Goal: Transaction & Acquisition: Purchase product/service

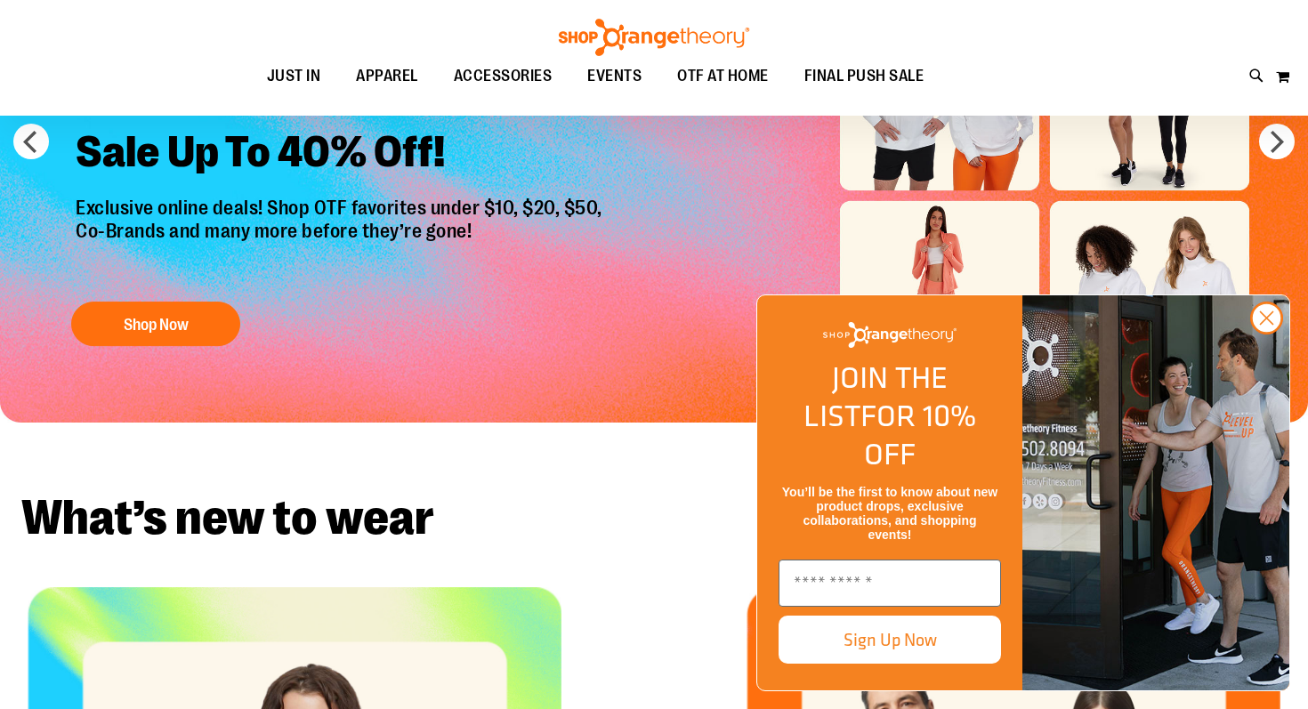
scroll to position [92, 0]
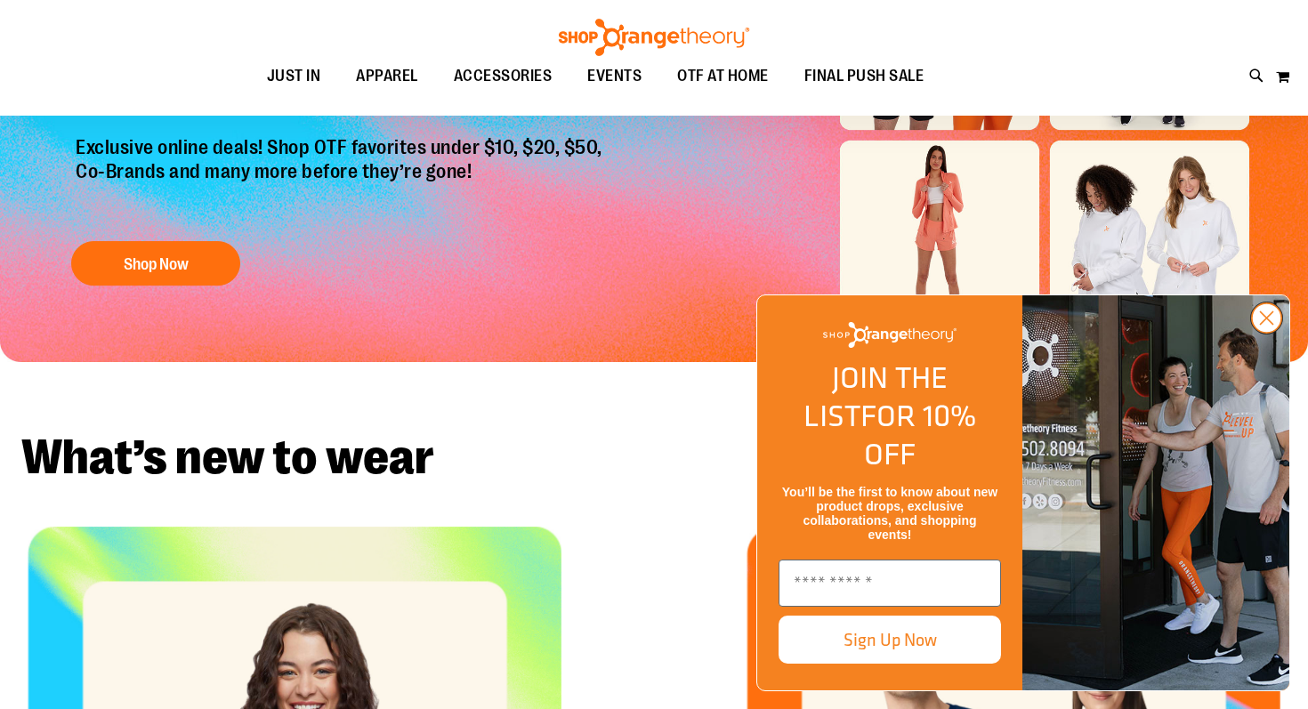
click at [1271, 325] on icon "Close dialog" at bounding box center [1267, 318] width 12 height 12
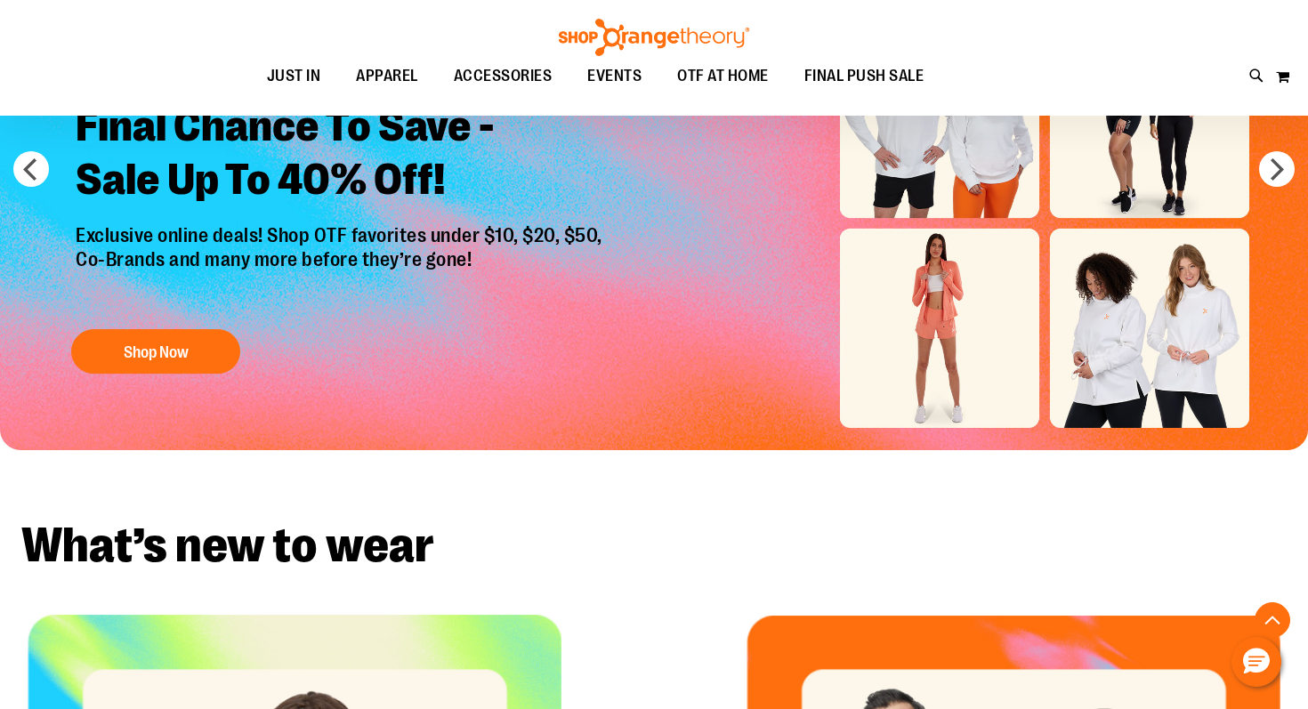
scroll to position [0, 0]
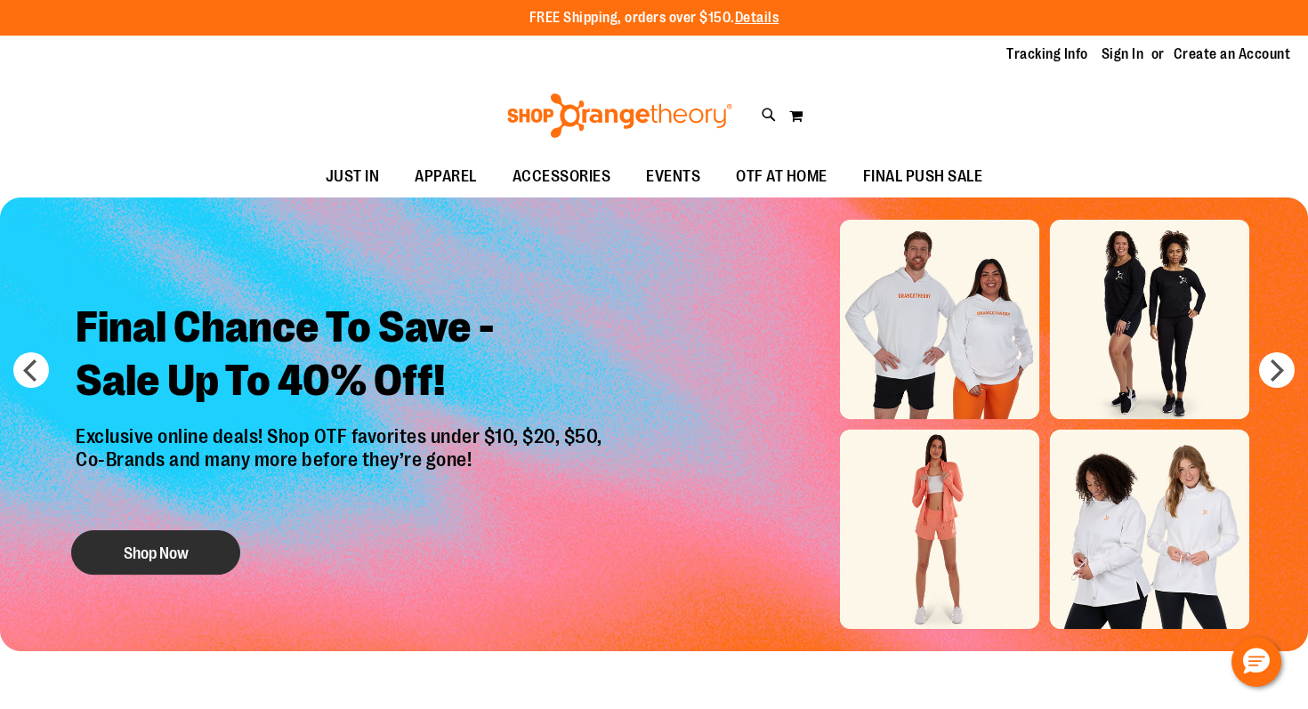
click at [149, 548] on button "Shop Now" at bounding box center [155, 552] width 169 height 45
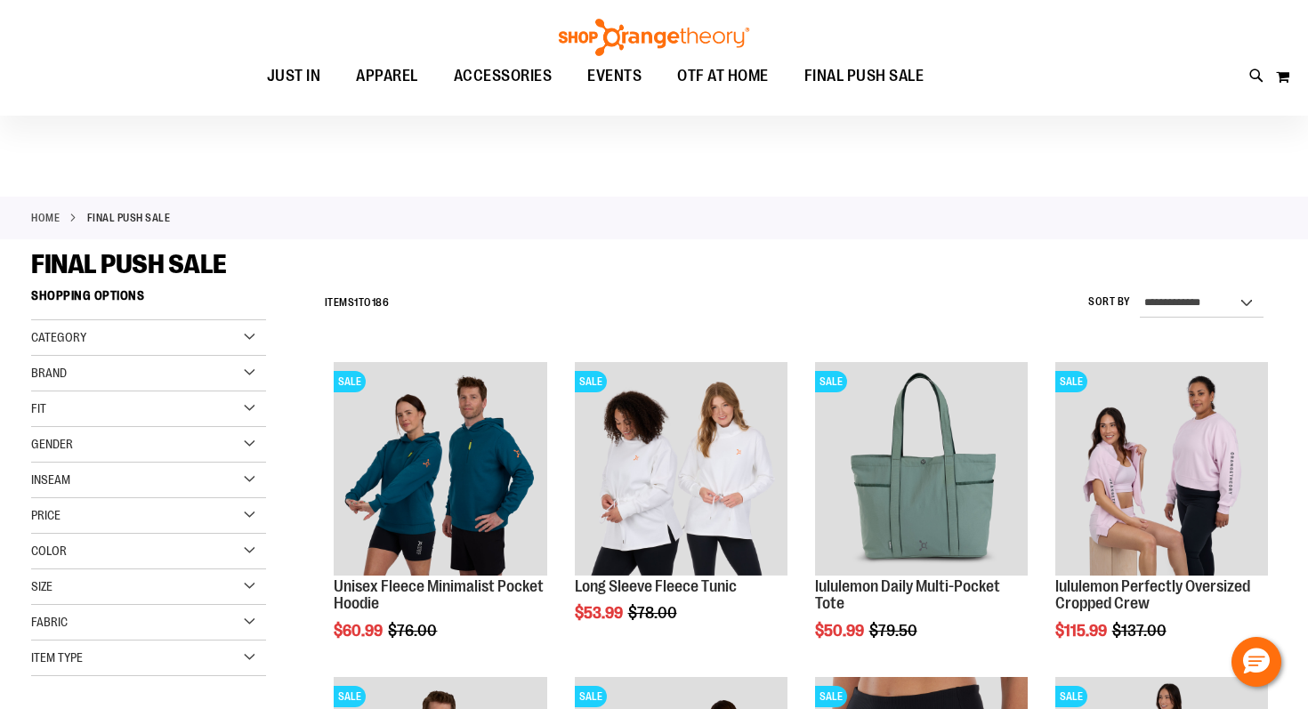
scroll to position [72, 0]
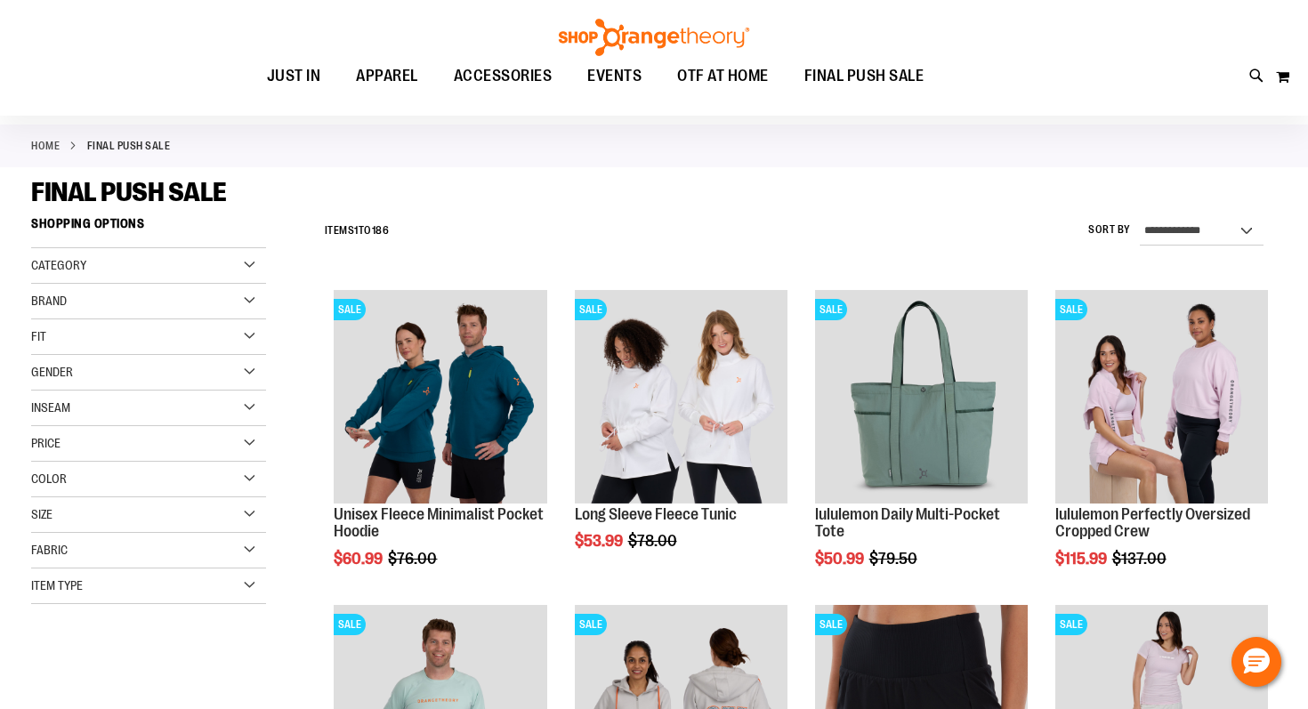
click at [247, 261] on div "Category" at bounding box center [148, 266] width 235 height 36
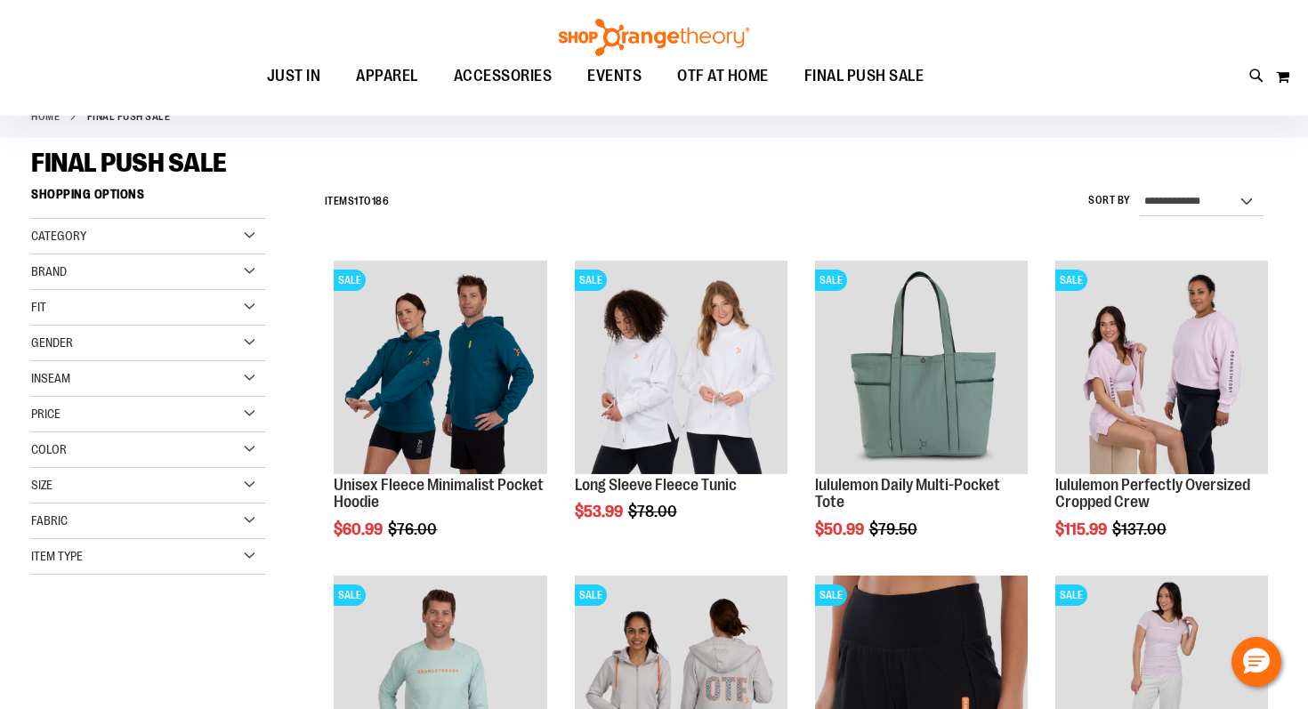
scroll to position [127, 0]
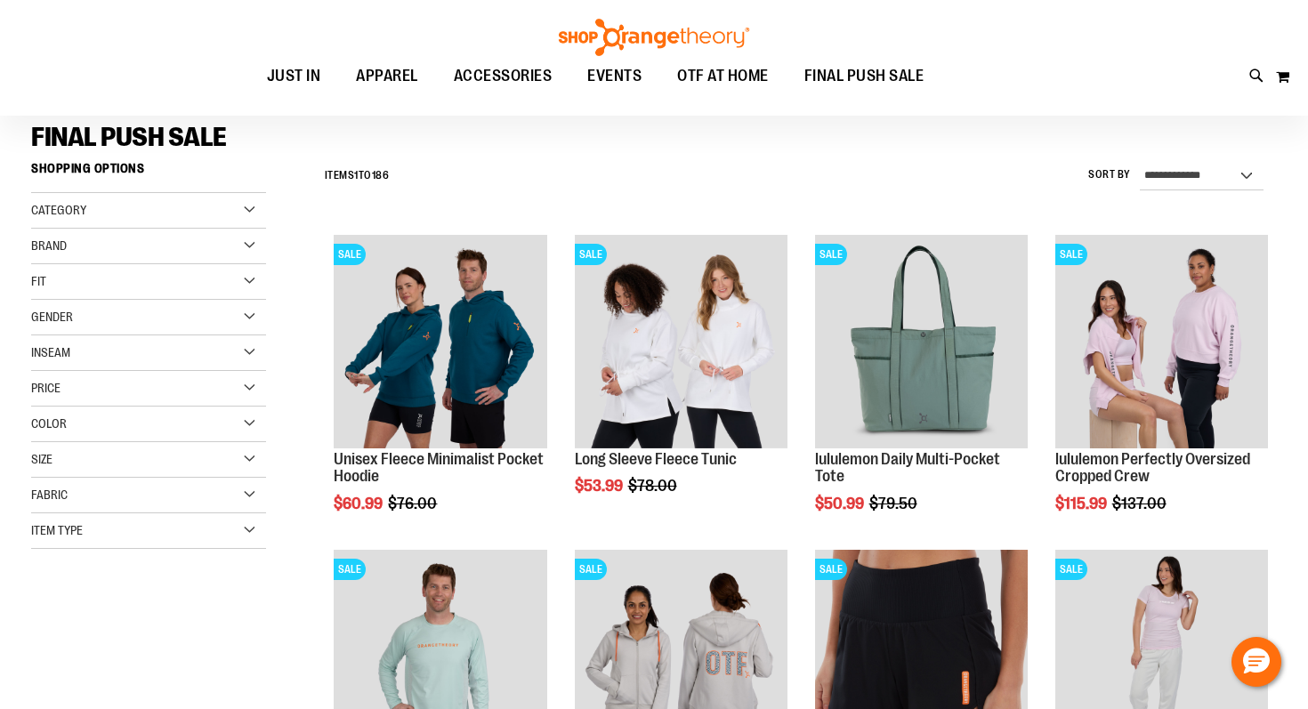
click at [248, 253] on div "Brand" at bounding box center [148, 247] width 235 height 36
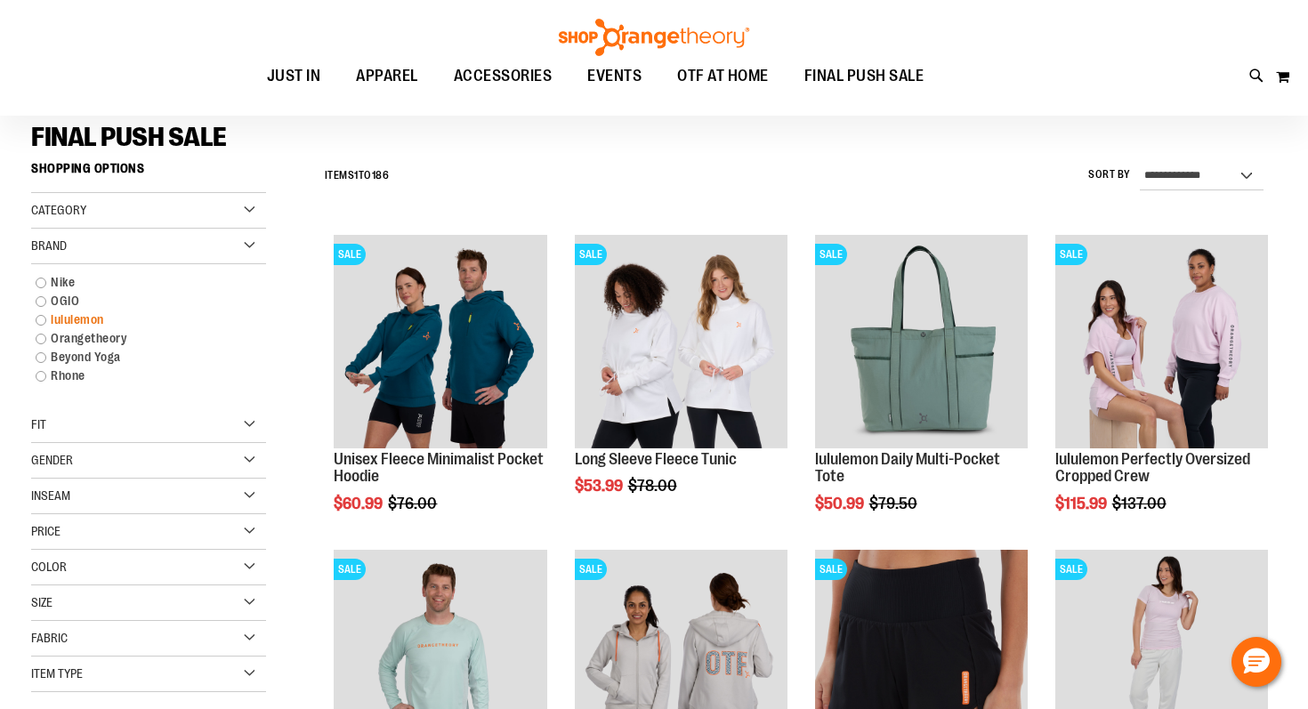
click at [86, 320] on link "lululemon" at bounding box center [139, 320] width 225 height 19
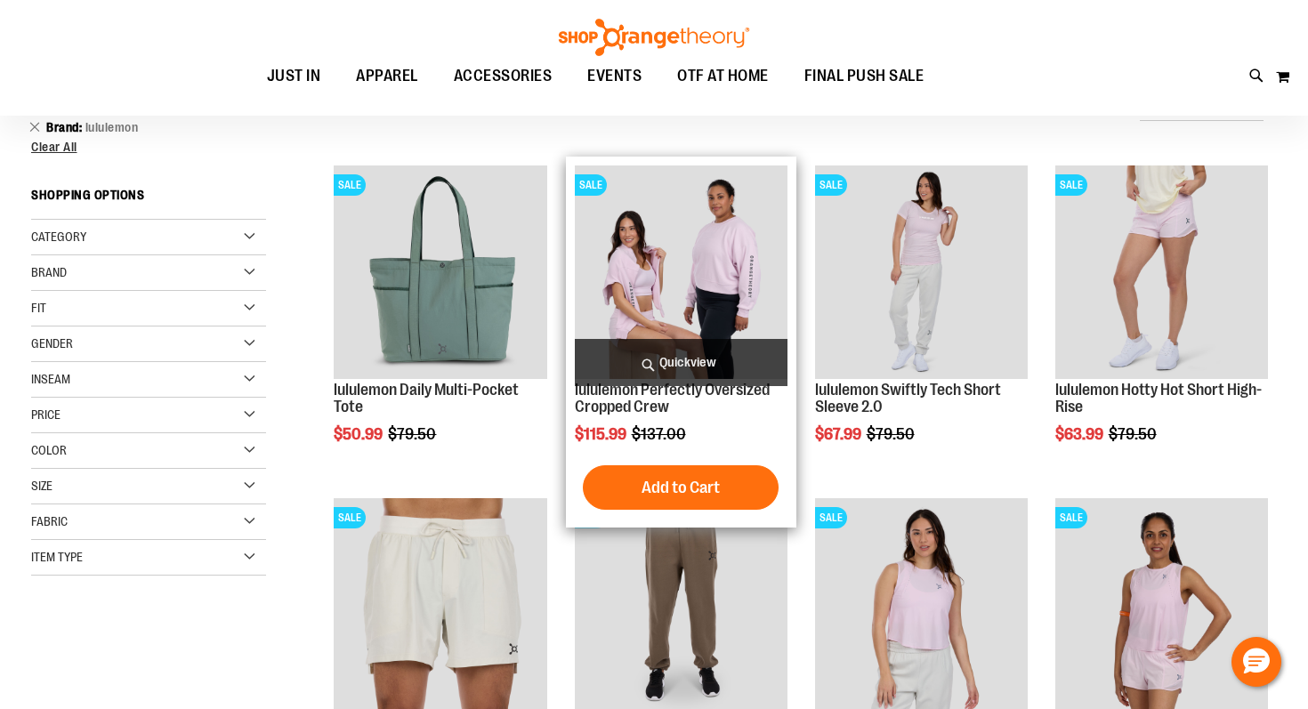
scroll to position [204, 0]
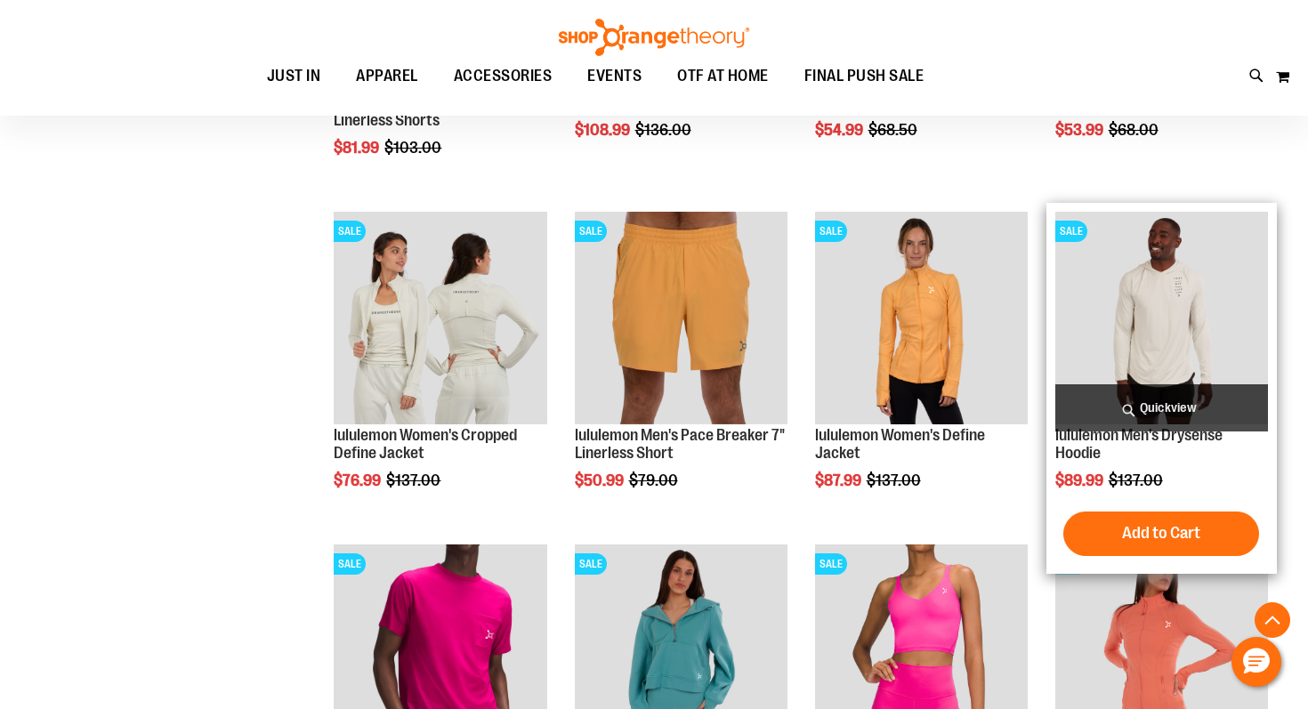
scroll to position [818, 0]
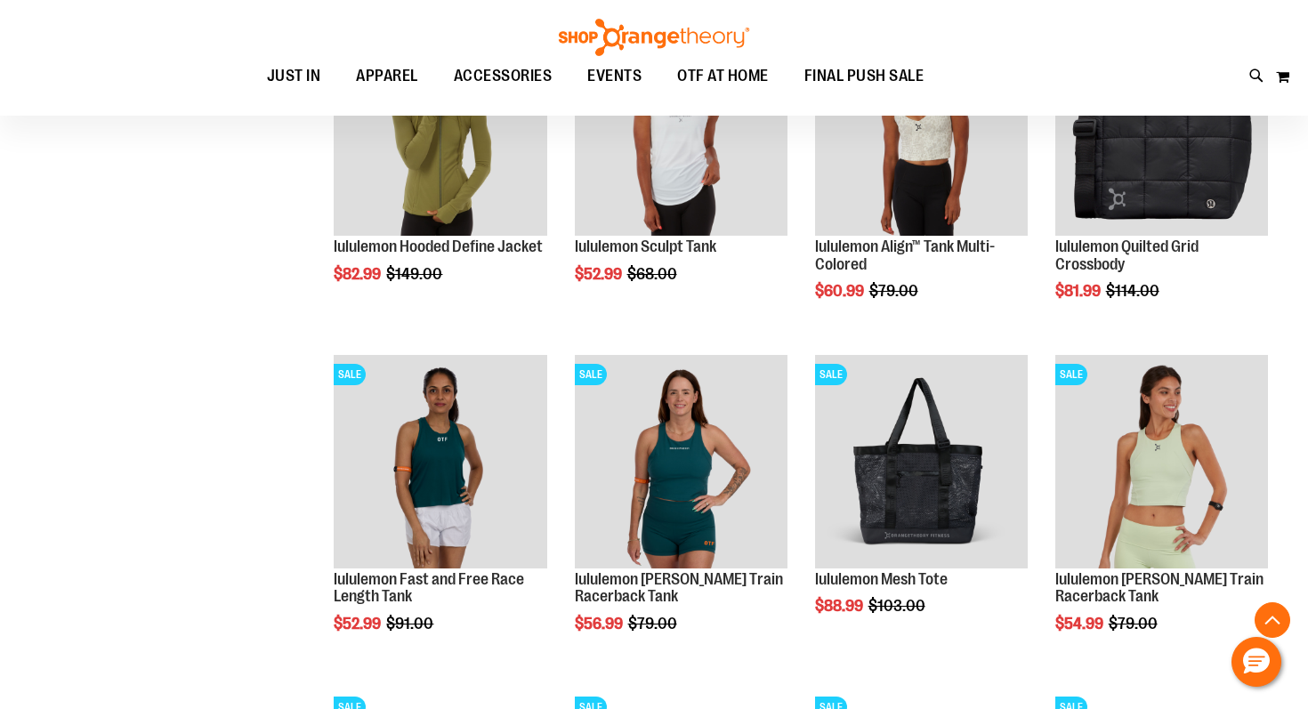
scroll to position [2346, 0]
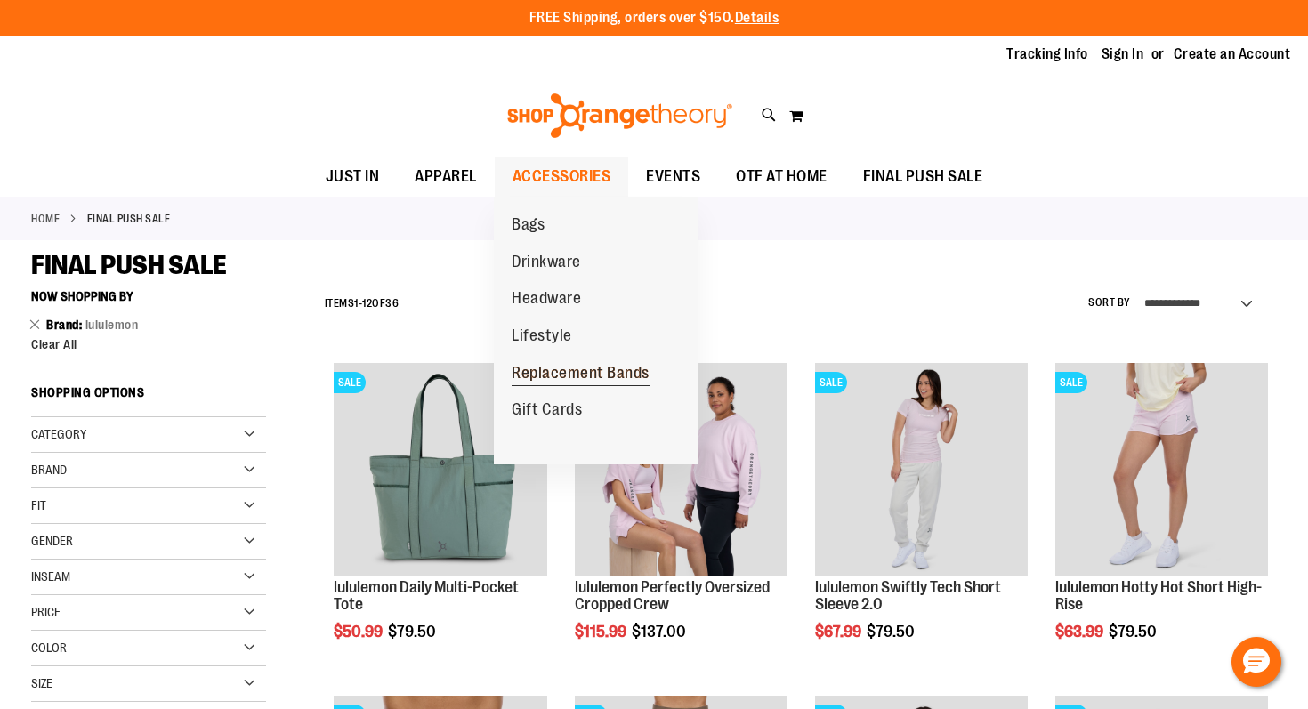
click at [562, 373] on span "Replacement Bands" at bounding box center [581, 375] width 138 height 22
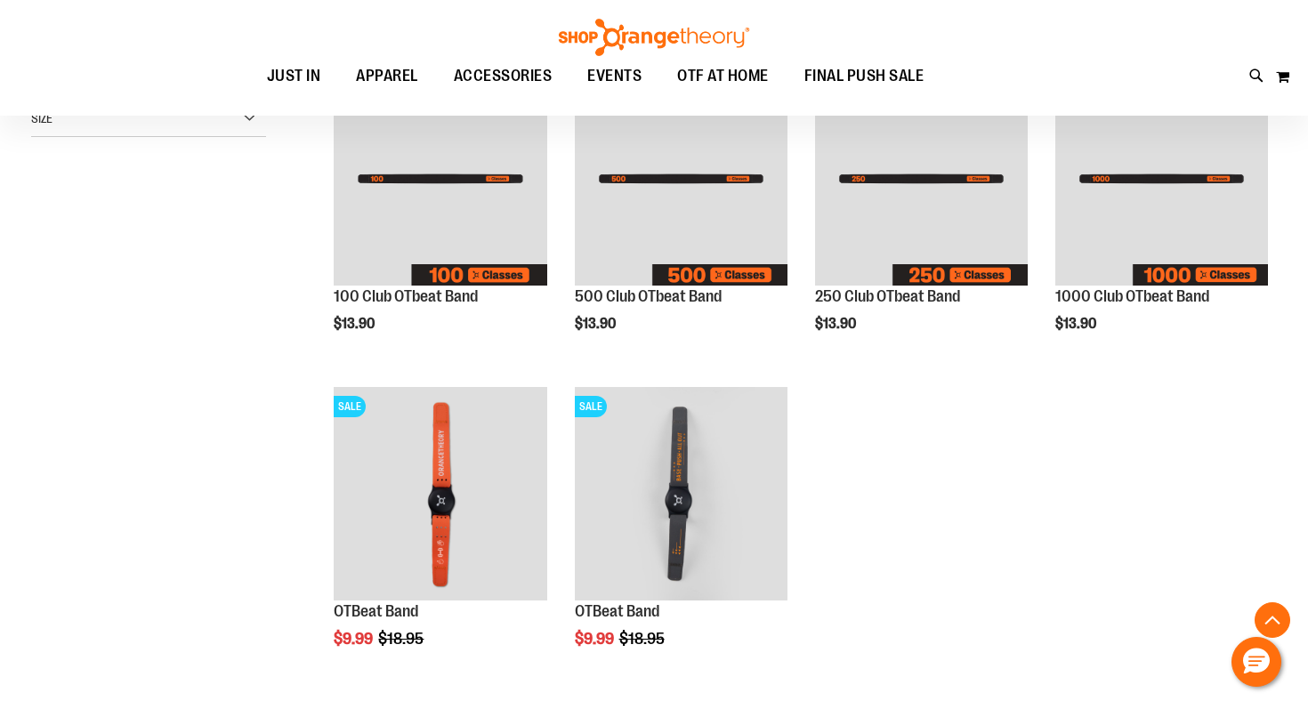
scroll to position [293, 0]
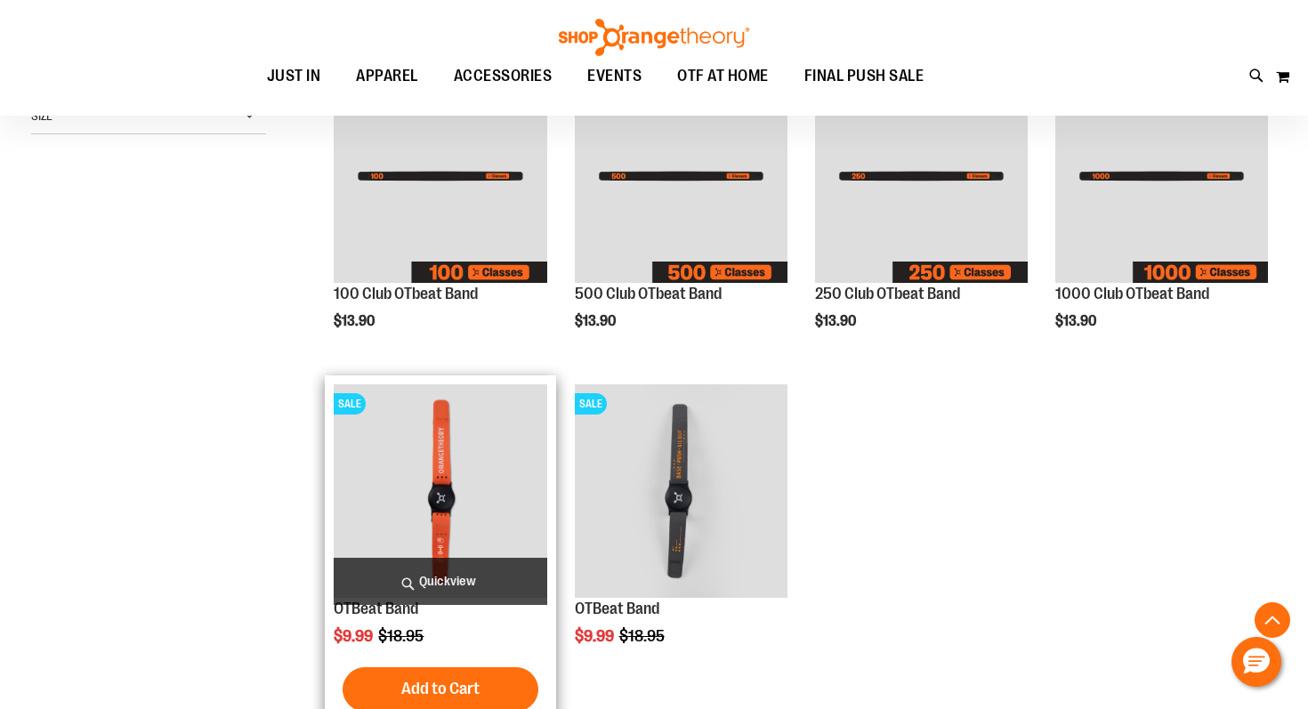
click at [476, 482] on img "product" at bounding box center [440, 490] width 213 height 213
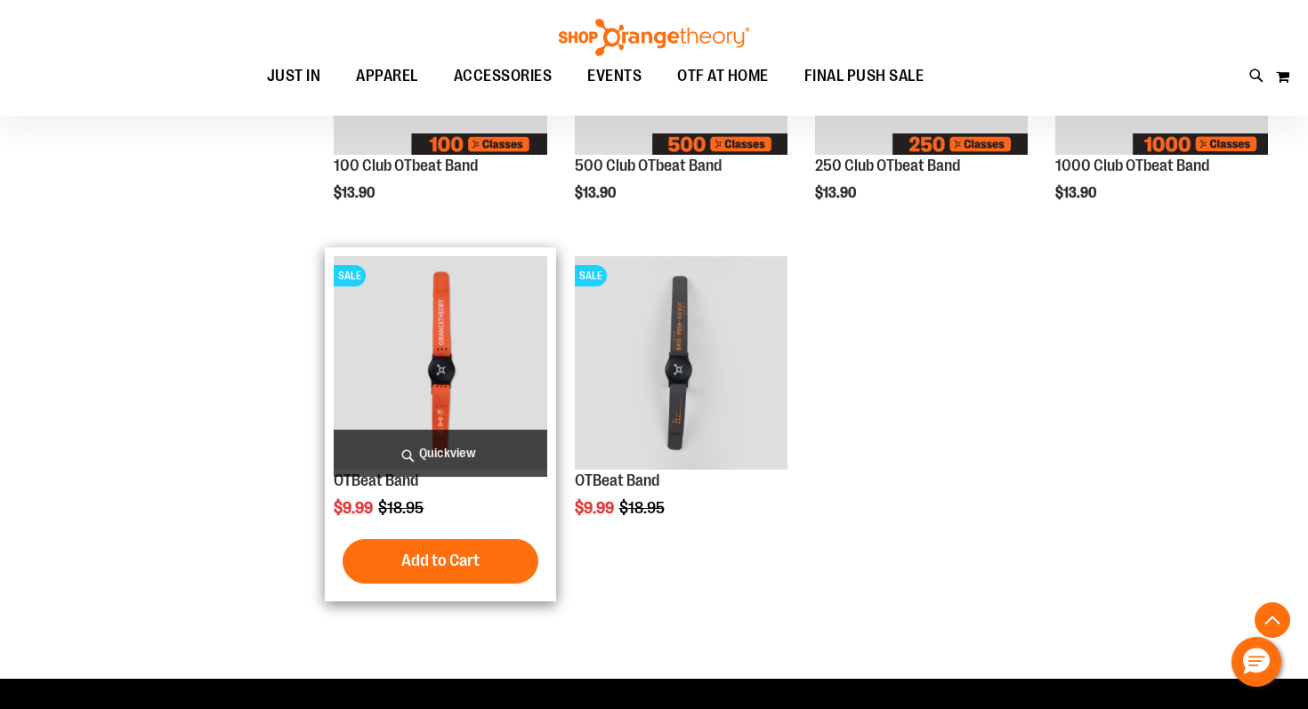
scroll to position [457, 0]
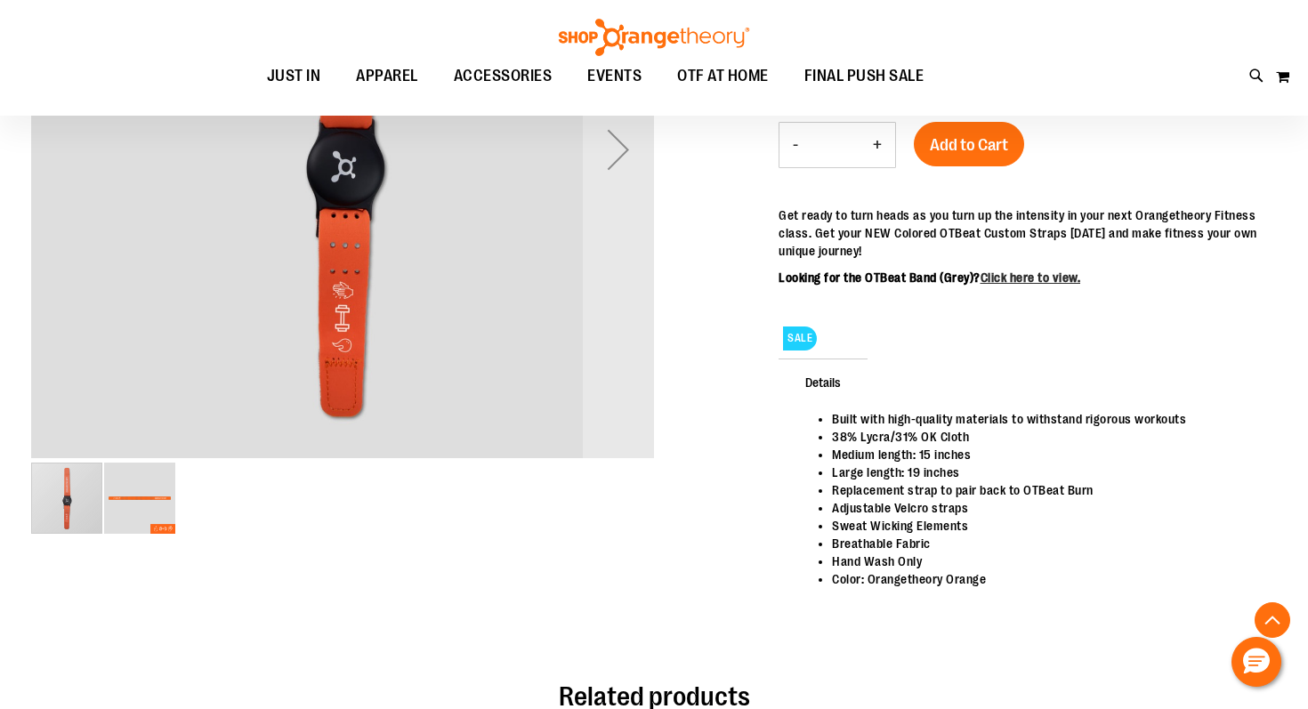
scroll to position [442, 0]
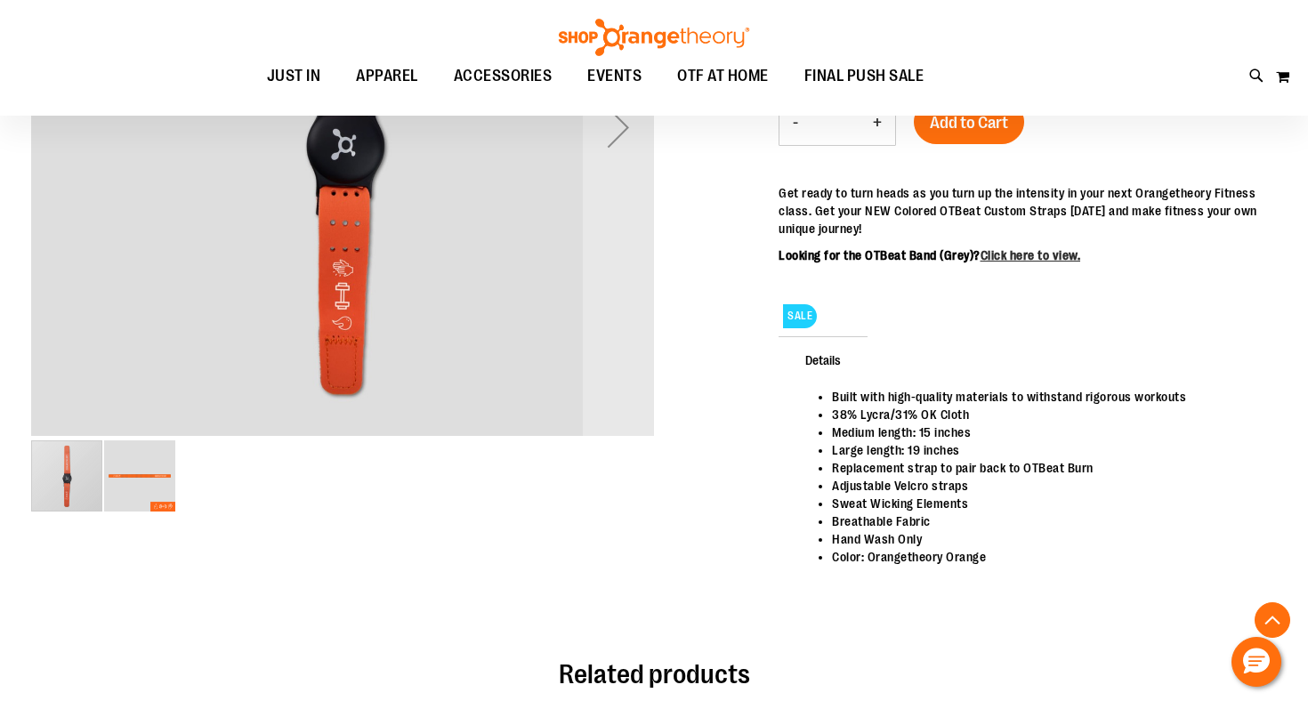
click at [115, 474] on img "image 2 of 2" at bounding box center [139, 476] width 71 height 71
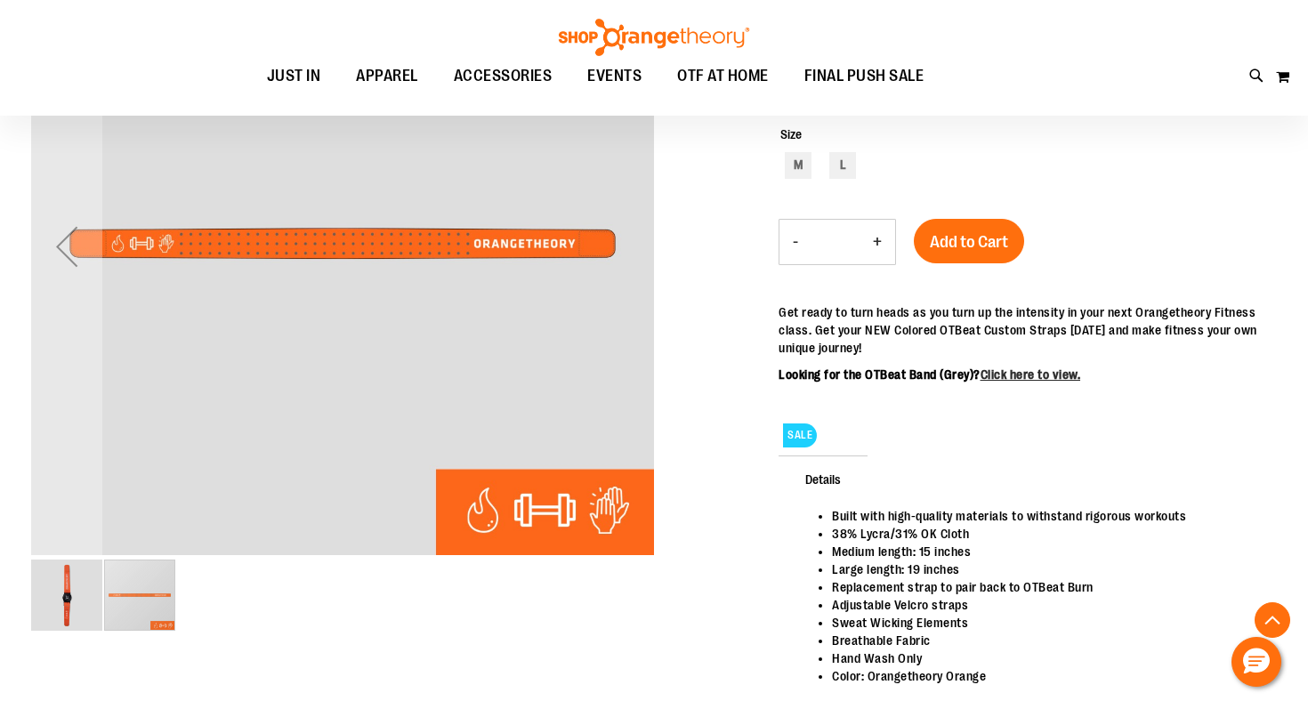
scroll to position [321, 0]
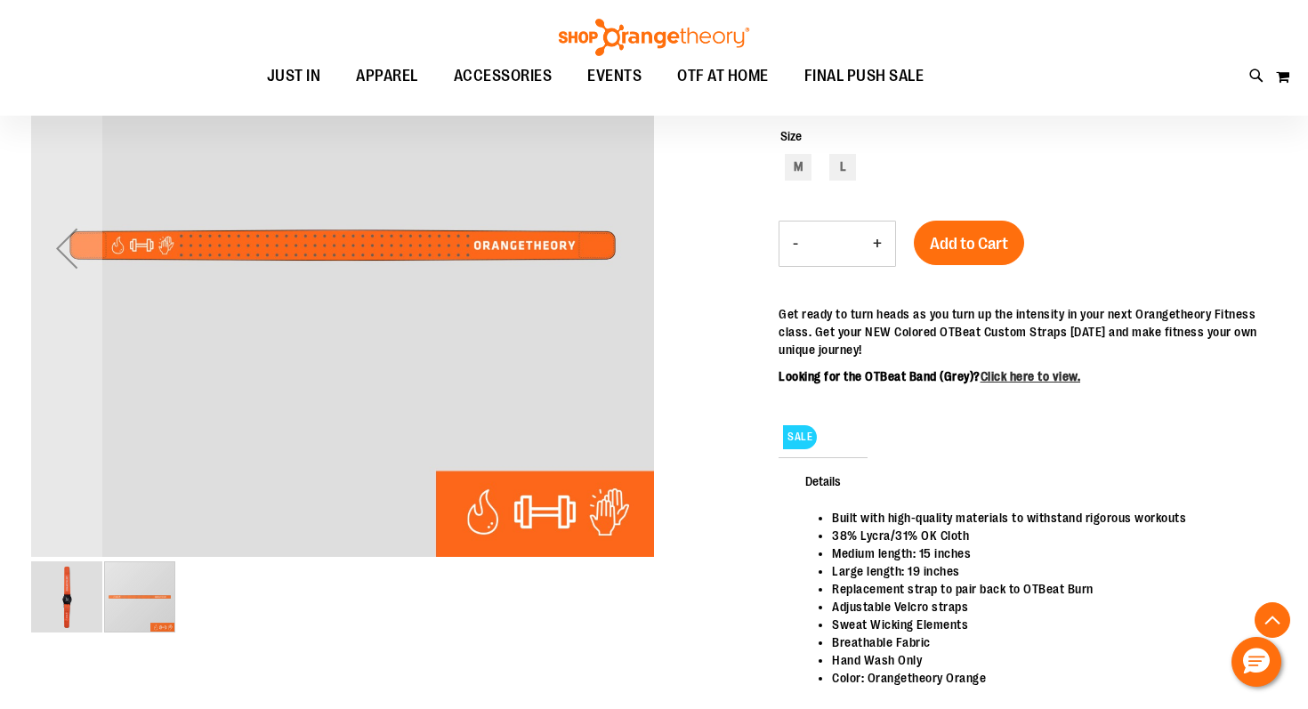
click at [76, 596] on img "image 1 of 2" at bounding box center [66, 597] width 71 height 71
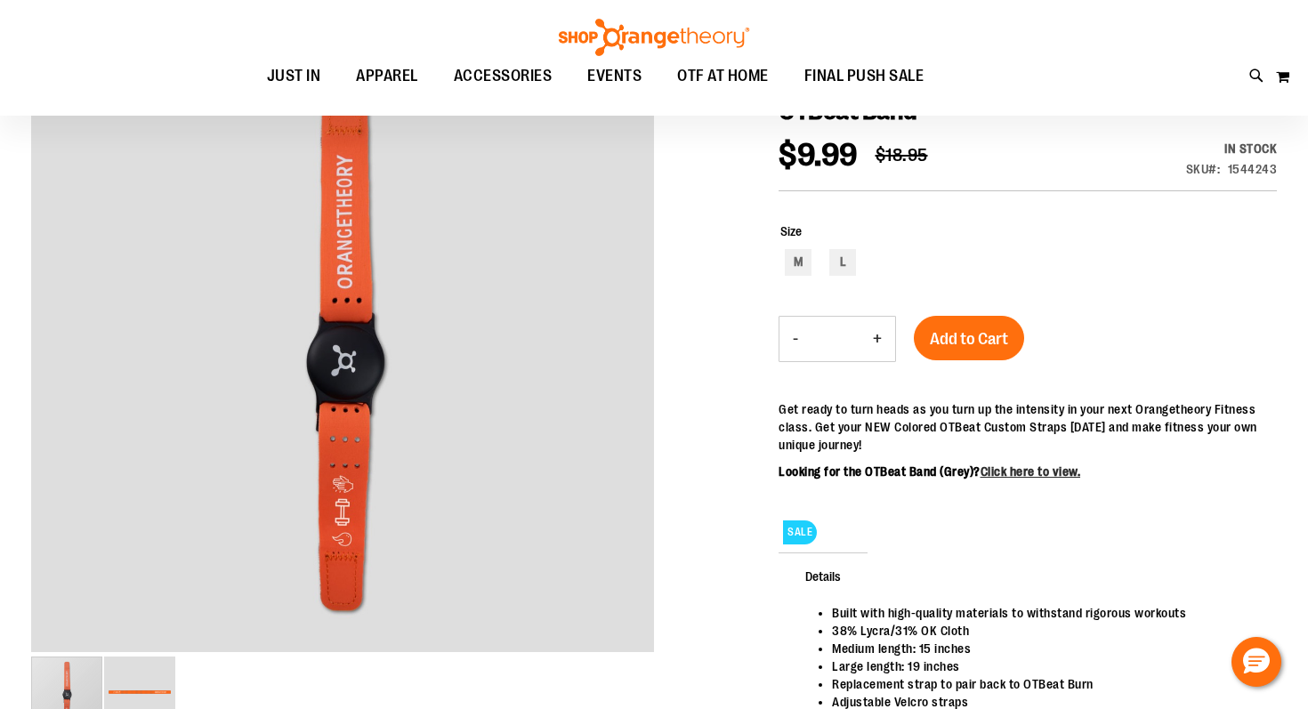
scroll to position [0, 0]
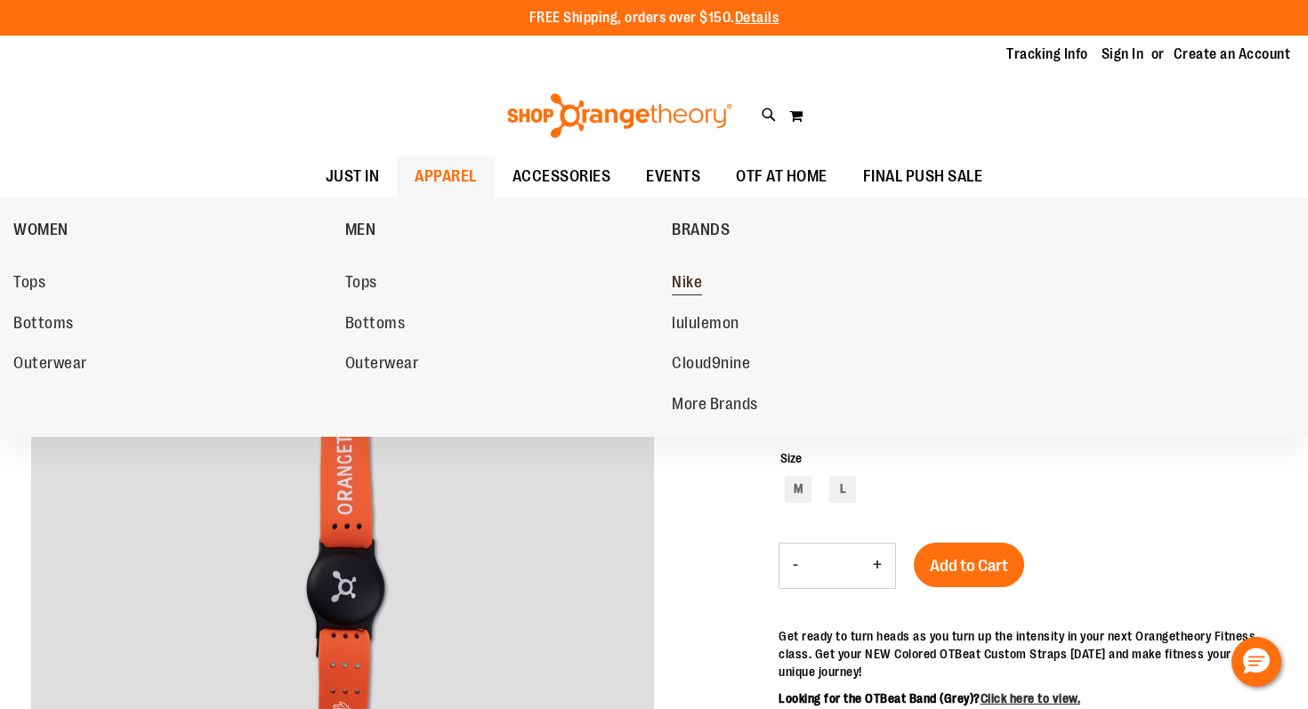
click at [694, 287] on span "Nike" at bounding box center [687, 284] width 30 height 22
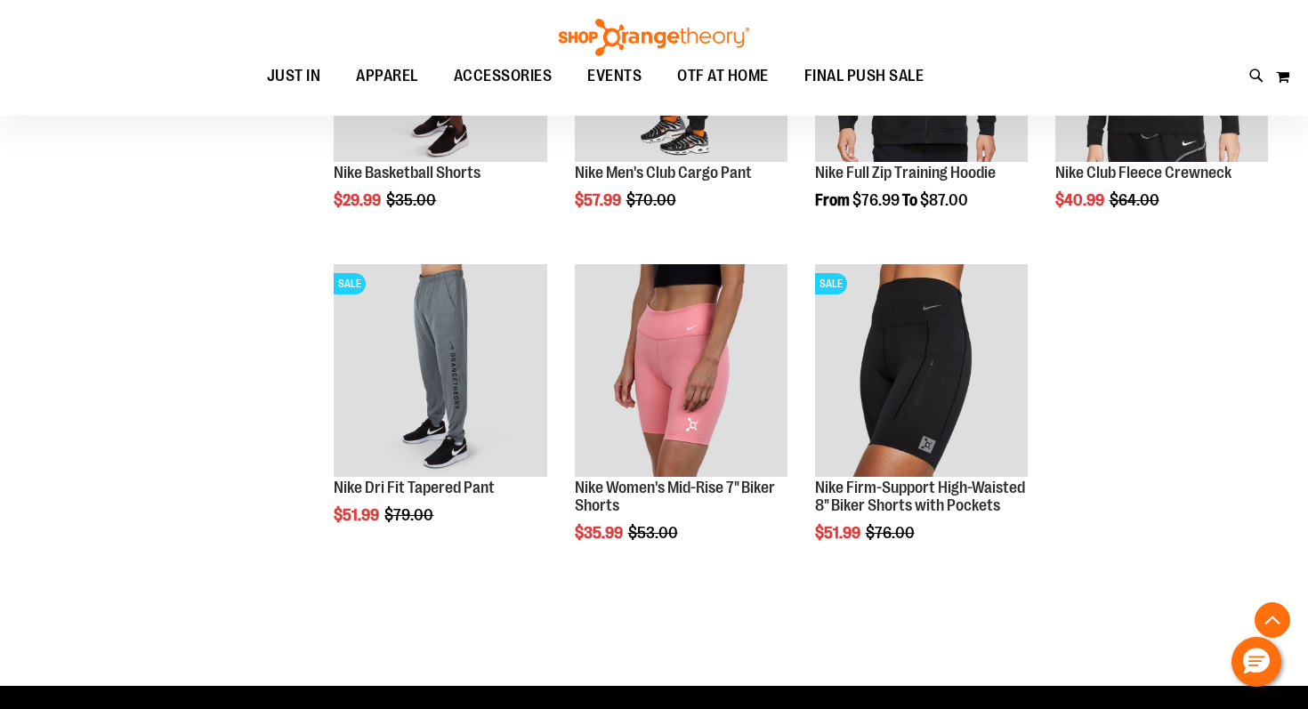
scroll to position [1675, 0]
